Goal: Task Accomplishment & Management: Manage account settings

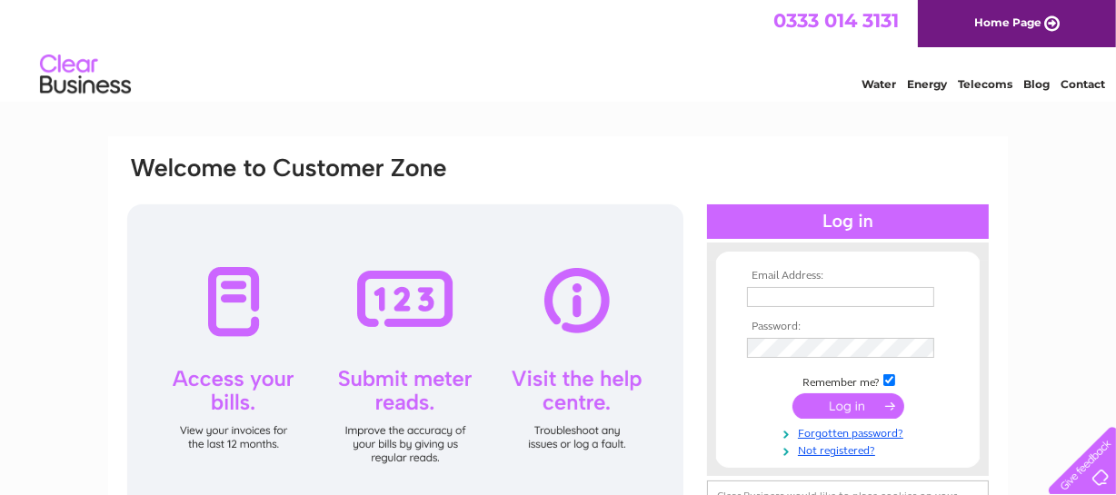
type input "jyoung@merchantgallery.co.uk"
click at [858, 405] on input "submit" at bounding box center [848, 406] width 112 height 25
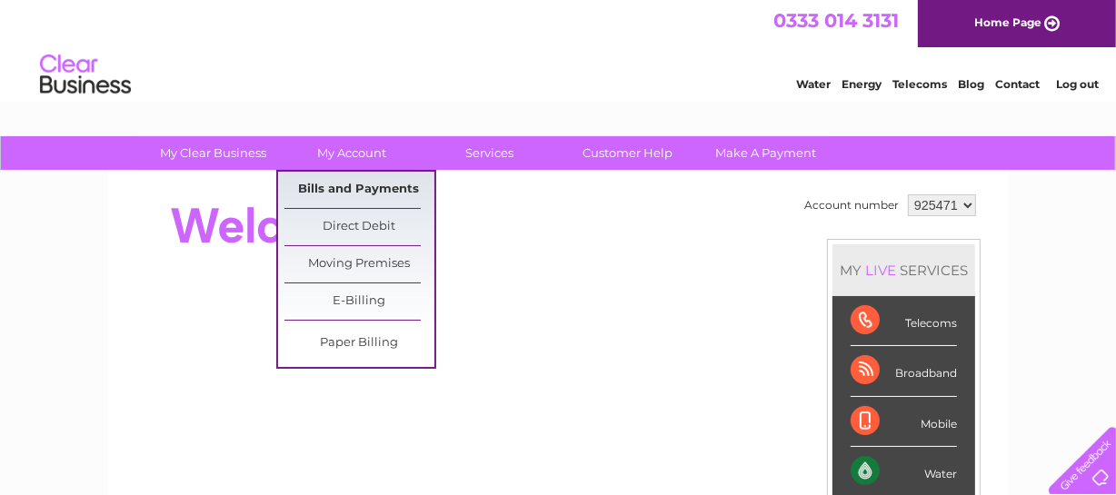
click at [347, 185] on link "Bills and Payments" at bounding box center [359, 190] width 150 height 36
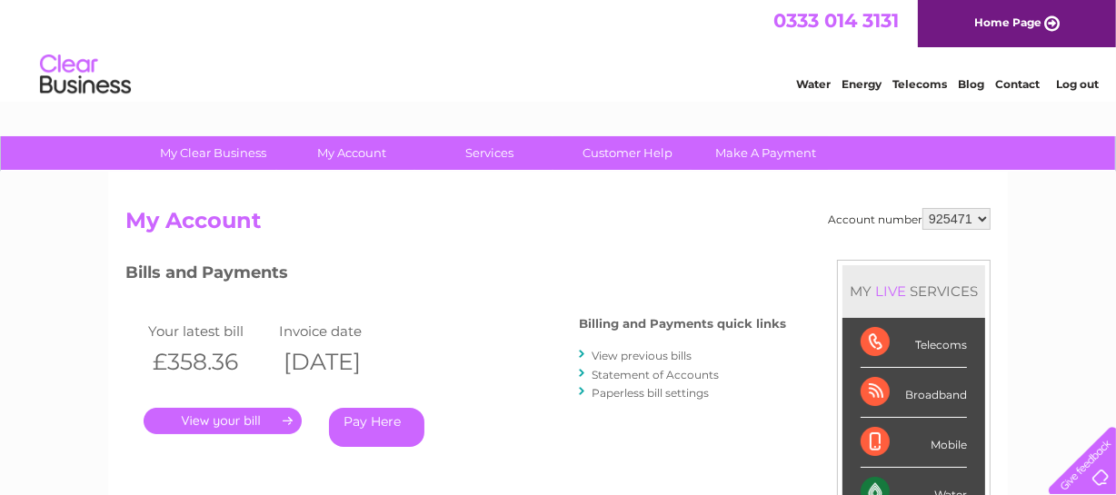
click at [194, 415] on link "." at bounding box center [223, 421] width 158 height 26
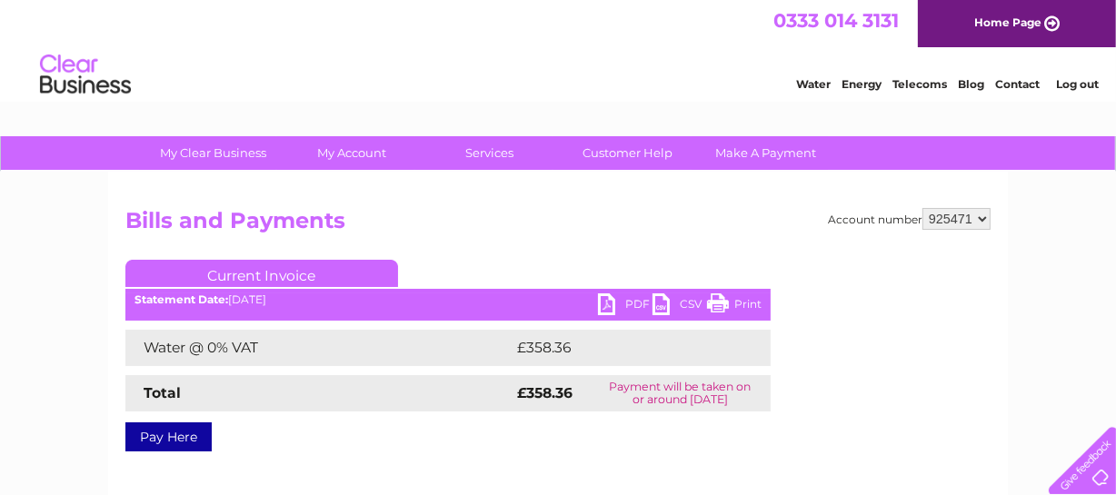
click at [607, 301] on link "PDF" at bounding box center [625, 307] width 55 height 26
